Goal: Find specific page/section: Find specific page/section

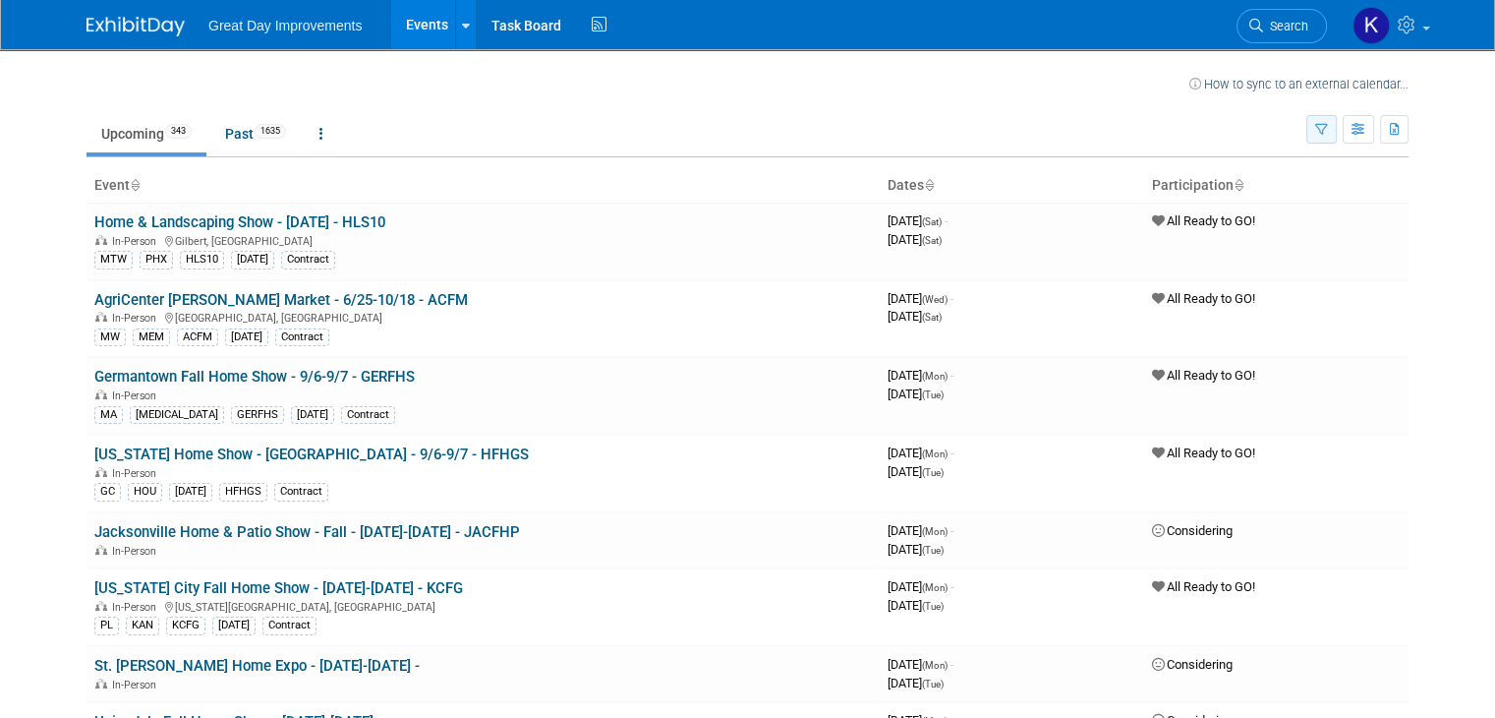
click at [1334, 140] on button "button" at bounding box center [1322, 129] width 30 height 29
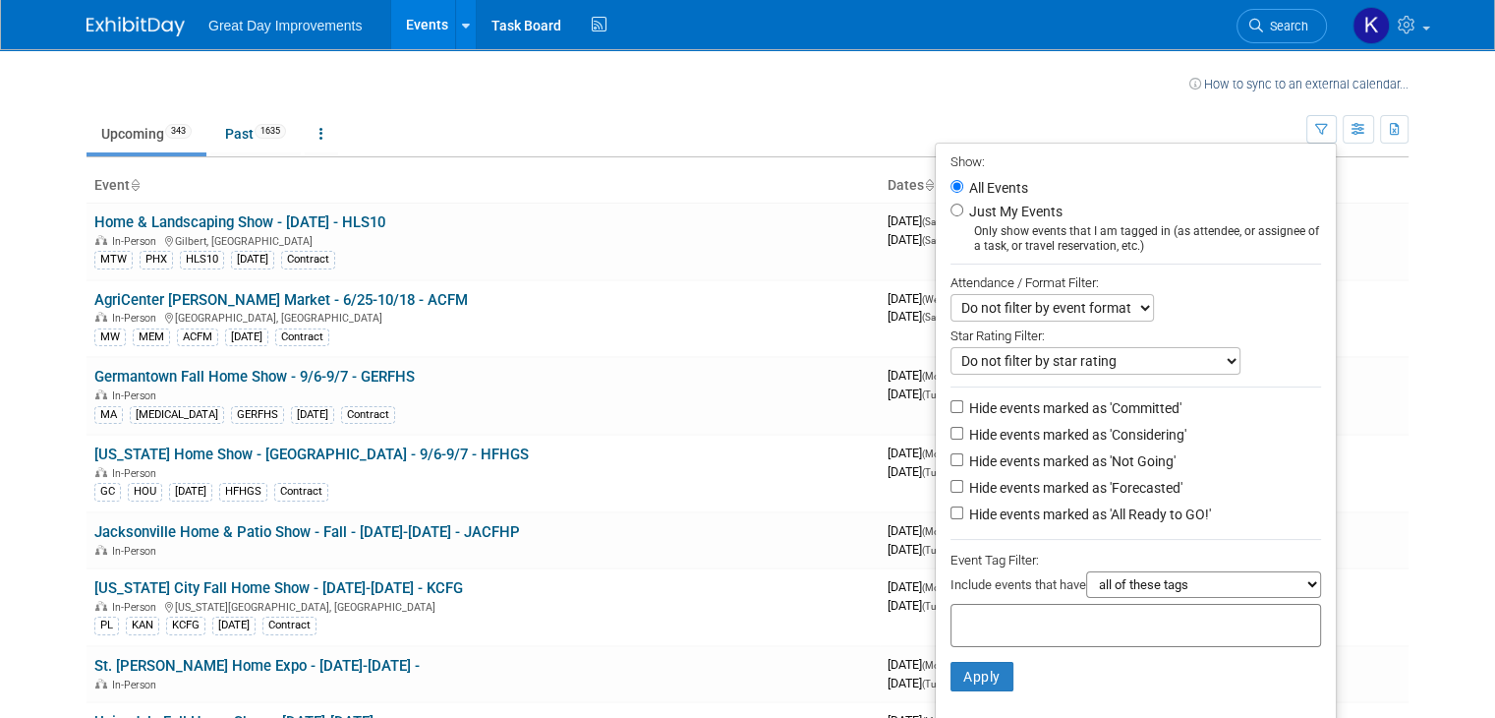
click at [1005, 626] on input "text" at bounding box center [1038, 623] width 157 height 20
type input "gc"
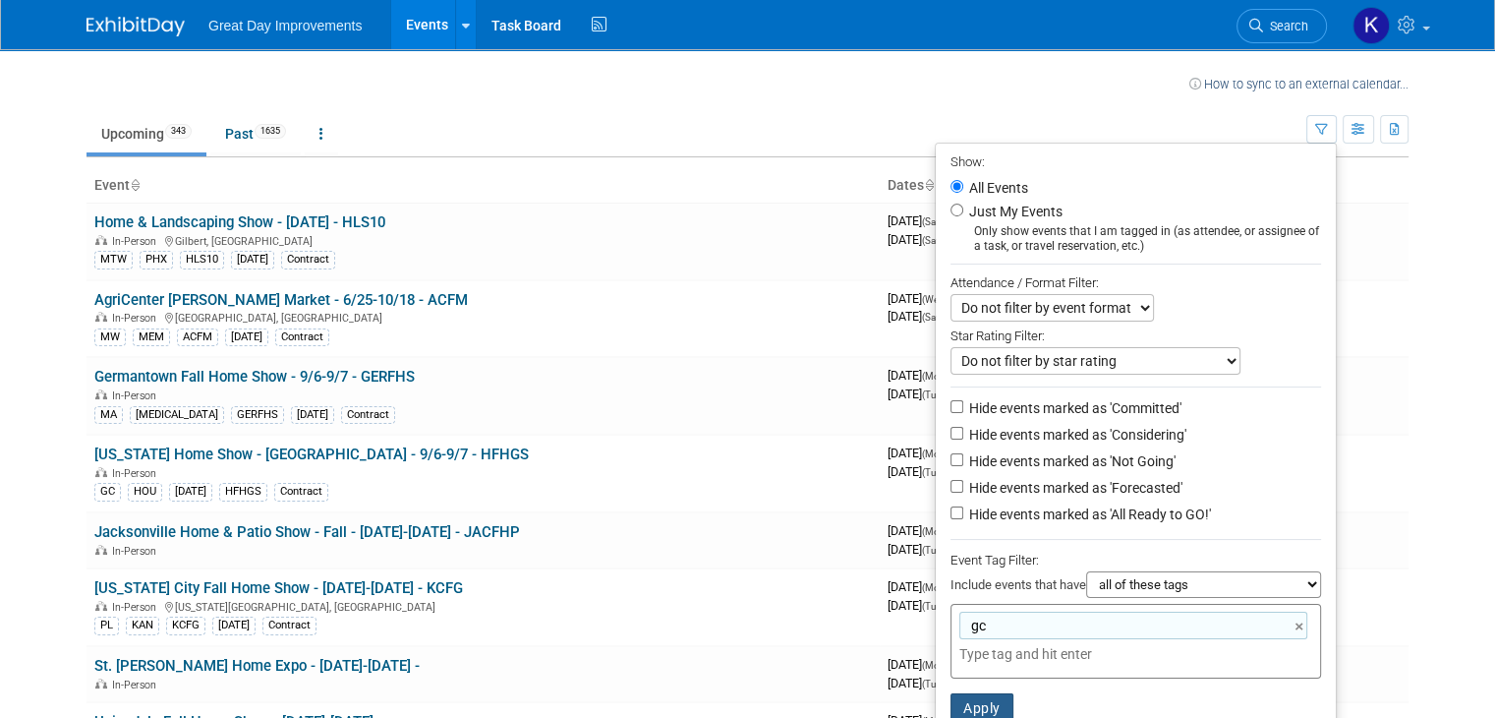
click at [999, 701] on button "Apply" at bounding box center [982, 707] width 63 height 29
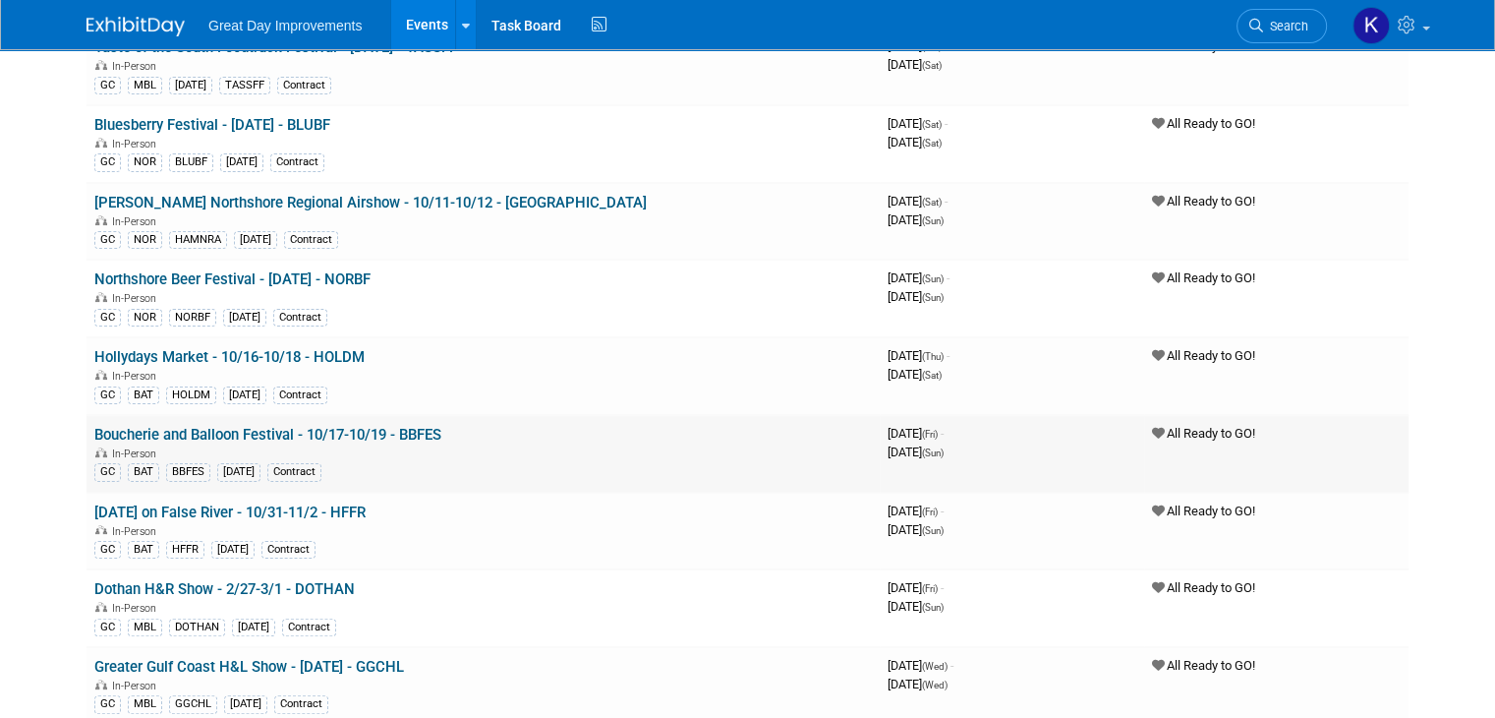
scroll to position [295, 0]
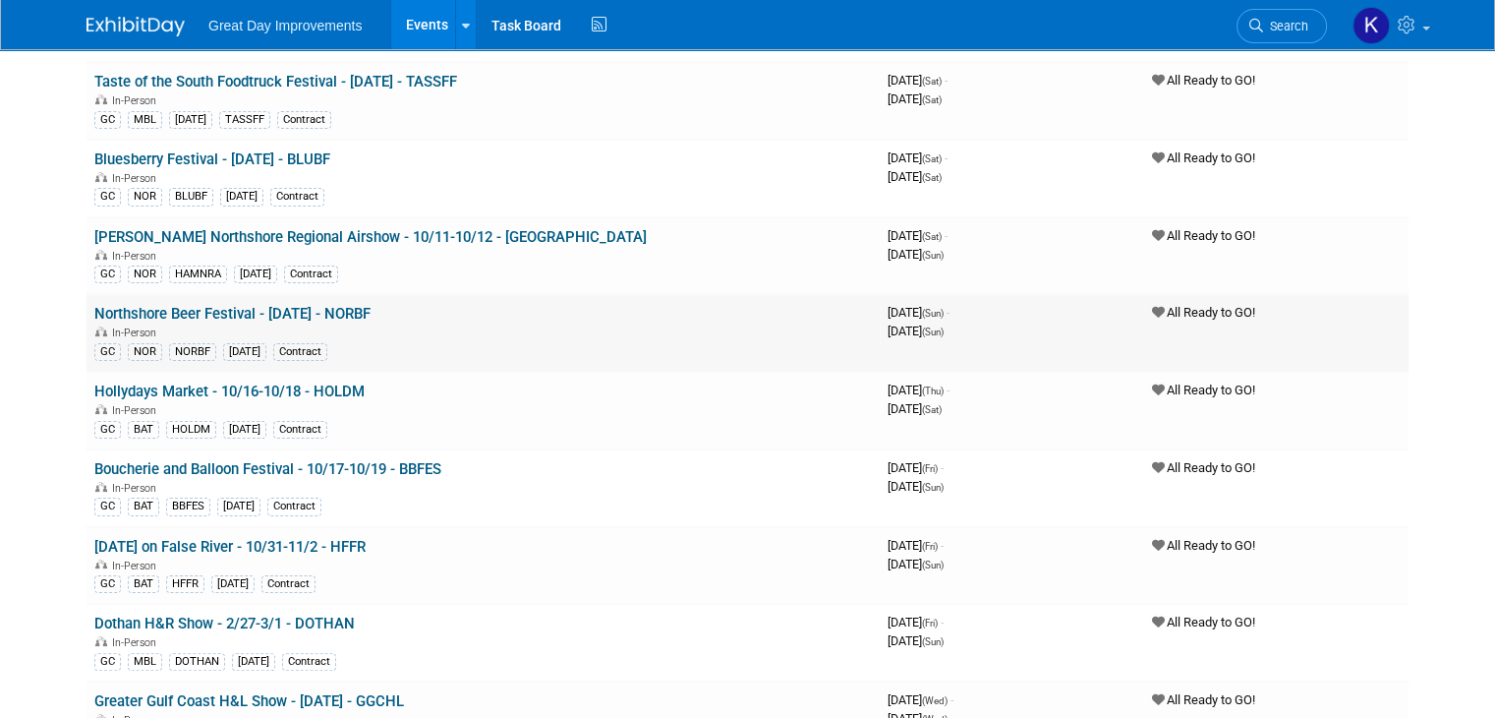
click at [386, 317] on td "Northshore Beer Festival - [DATE] - NORBF In-Person GC NOR NORBF [DATE] Contract" at bounding box center [483, 333] width 793 height 78
